Goal: Task Accomplishment & Management: Manage account settings

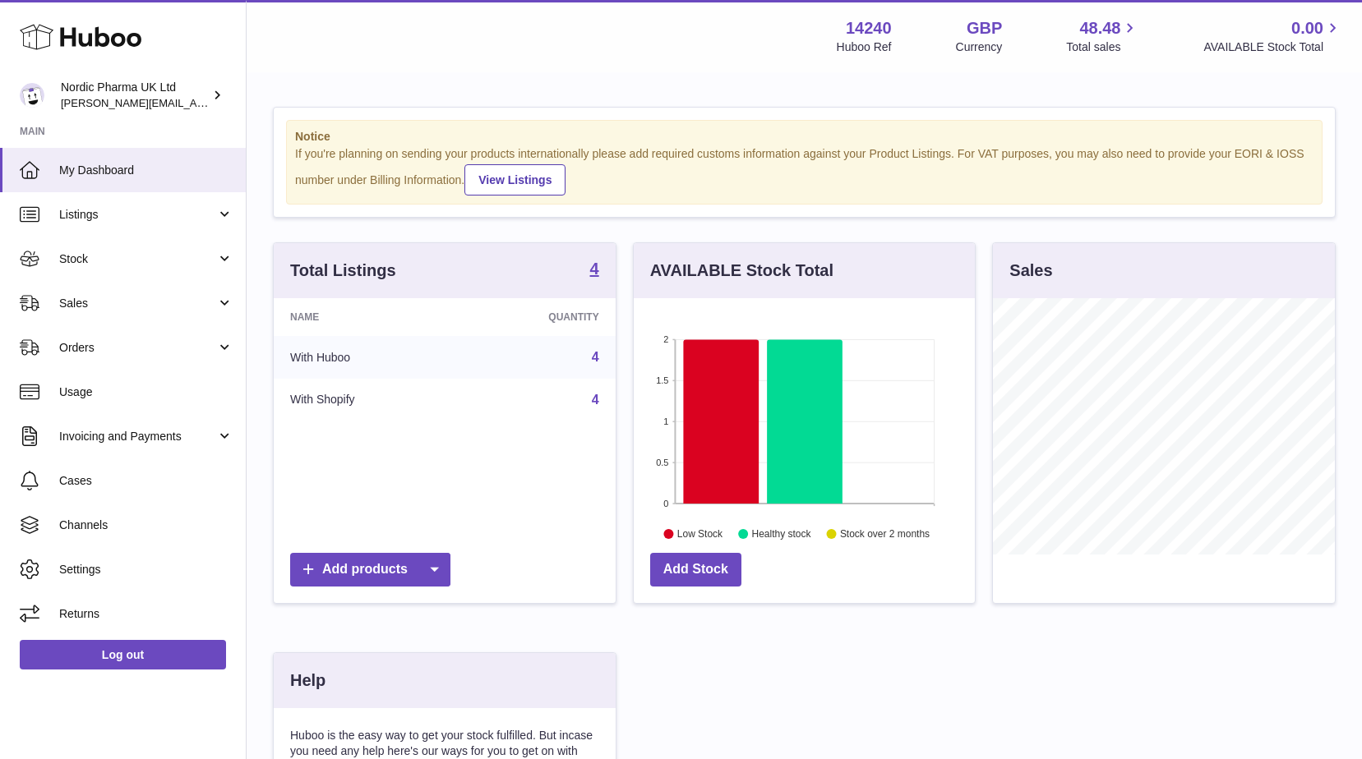
scroll to position [256, 341]
click at [99, 256] on span "Stock" at bounding box center [137, 260] width 157 height 16
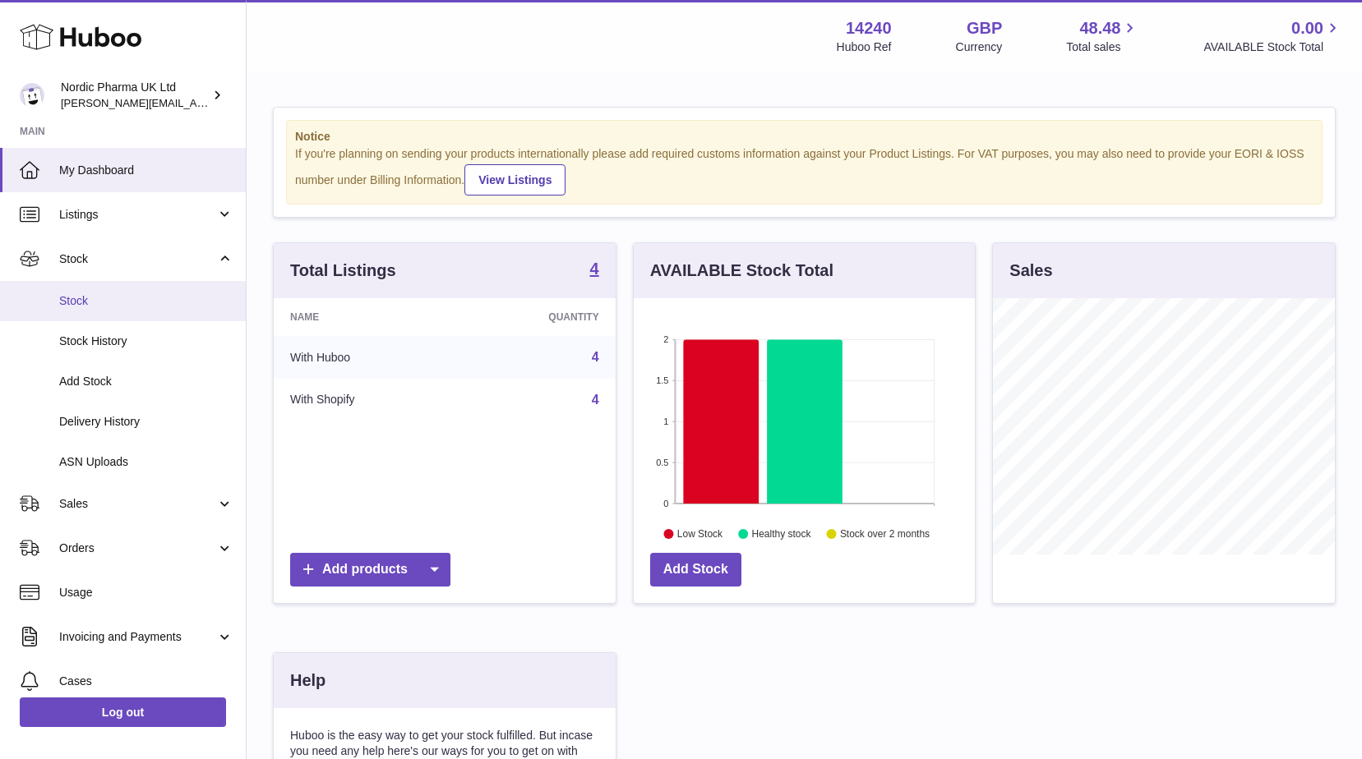
click at [87, 296] on span "Stock" at bounding box center [146, 301] width 174 height 16
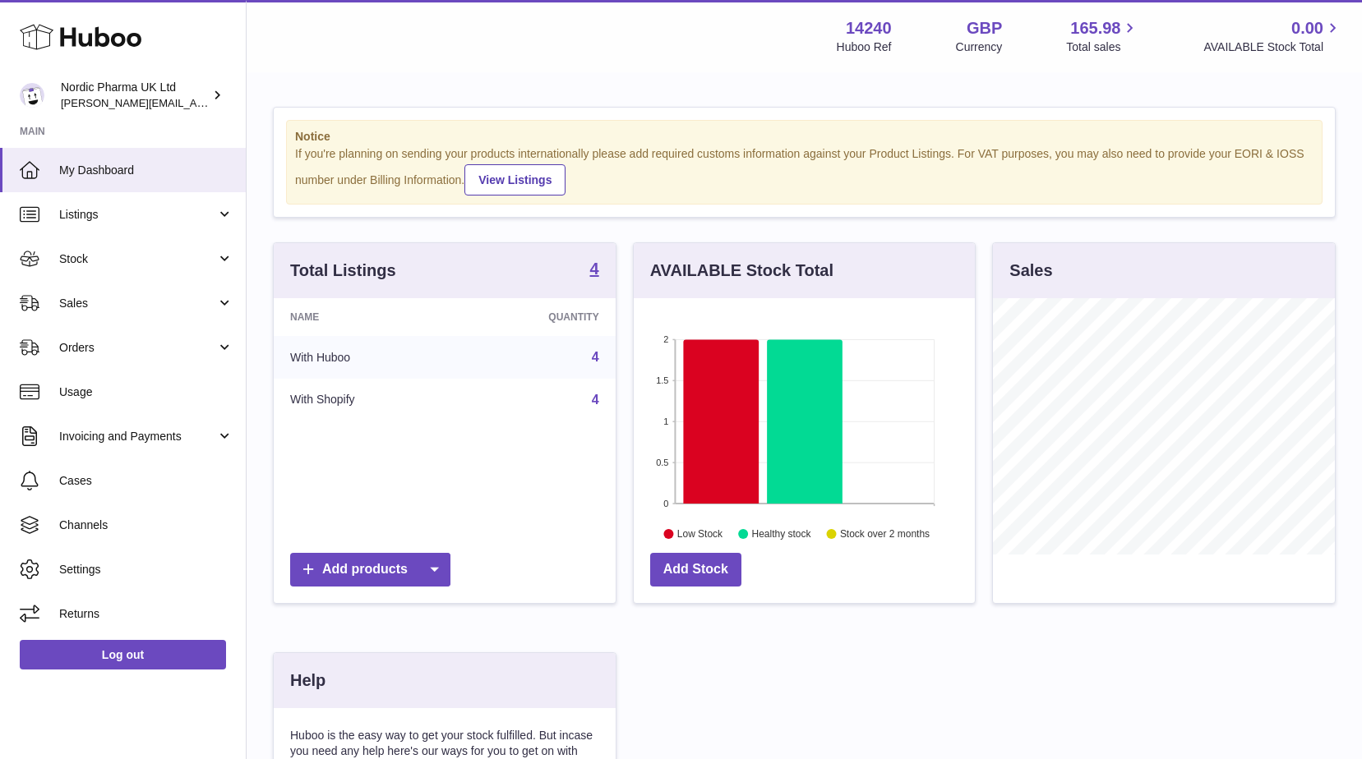
scroll to position [256, 341]
click at [96, 256] on span "Stock" at bounding box center [137, 260] width 157 height 16
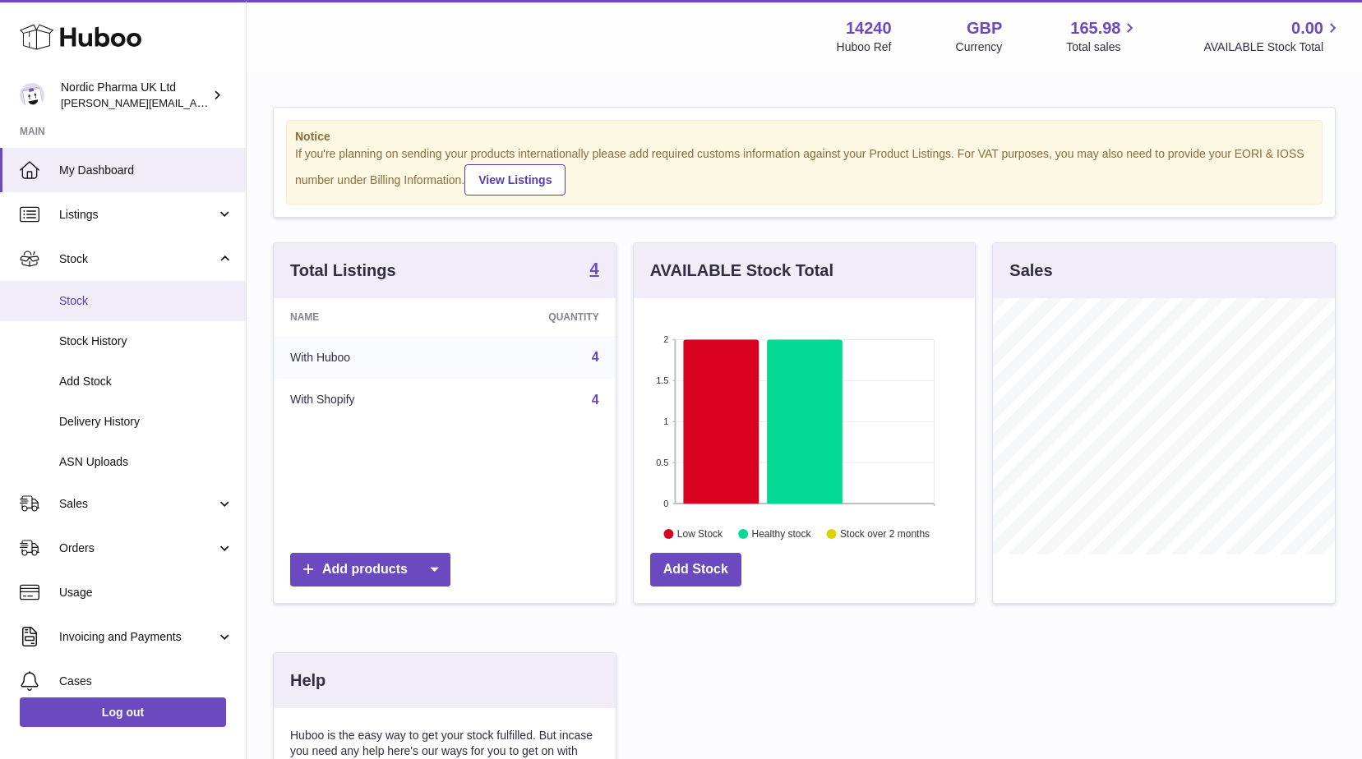
click at [80, 296] on span "Stock" at bounding box center [146, 301] width 174 height 16
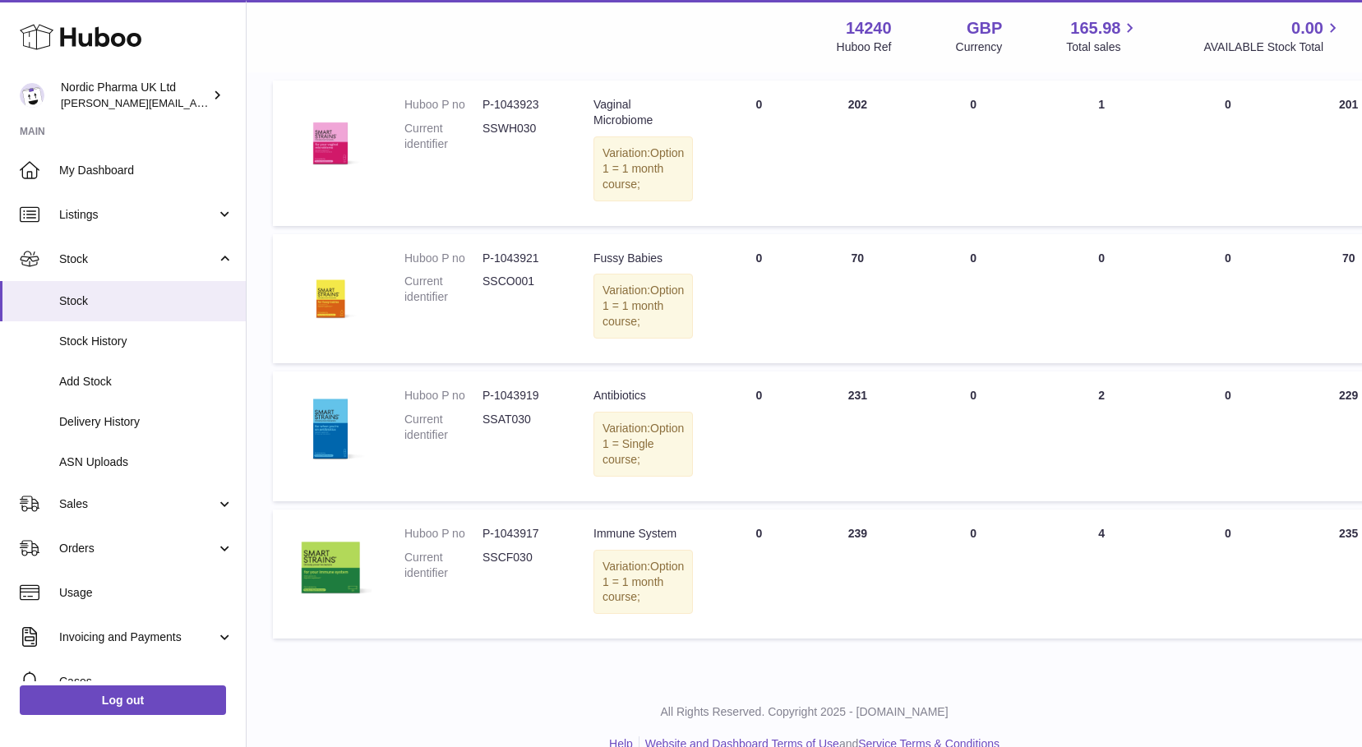
scroll to position [354, 0]
